Goal: Go to known website: Go to known website

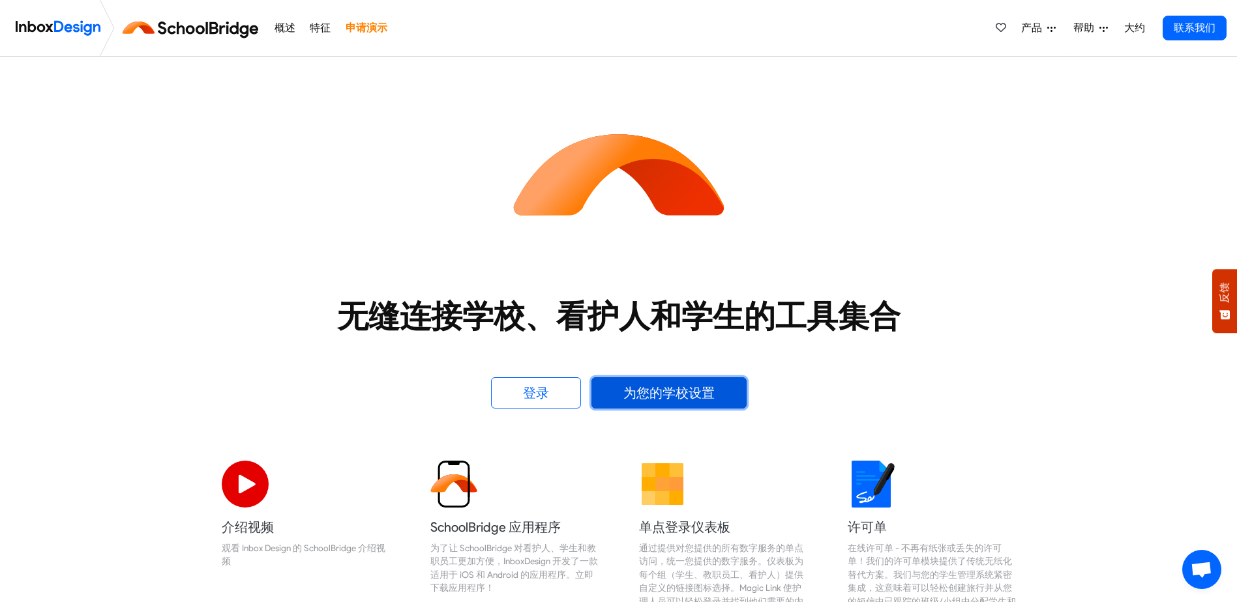
click at [720, 402] on link "为您的学校设置" at bounding box center [668, 392] width 155 height 31
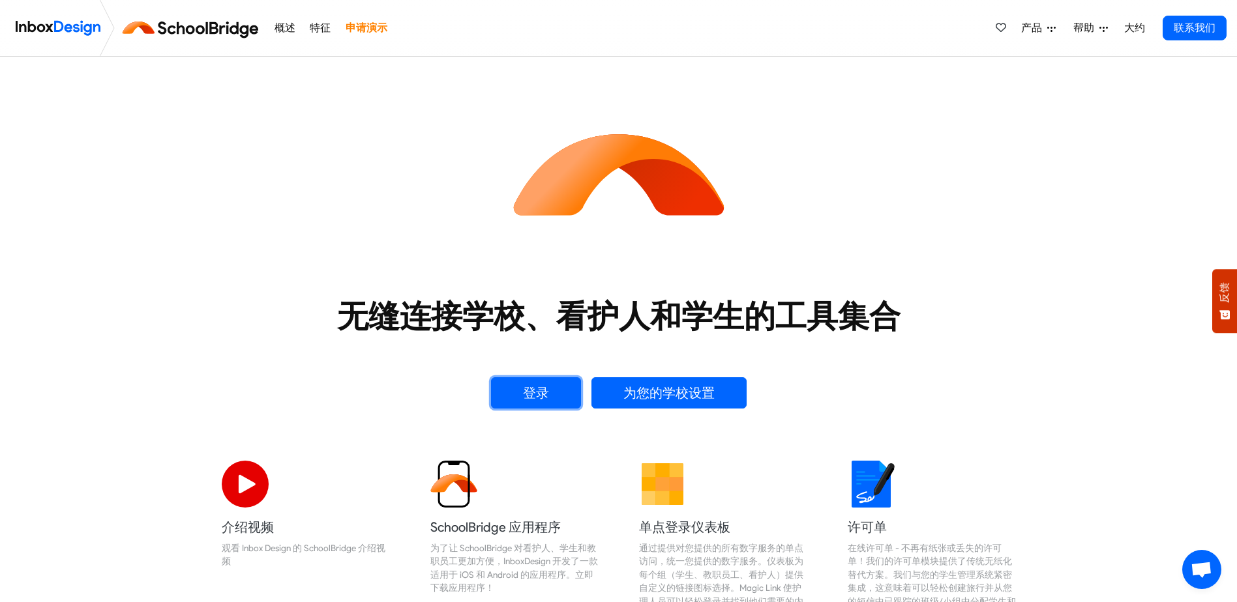
click at [537, 402] on link "登录" at bounding box center [536, 392] width 90 height 31
